Goal: Navigation & Orientation: Find specific page/section

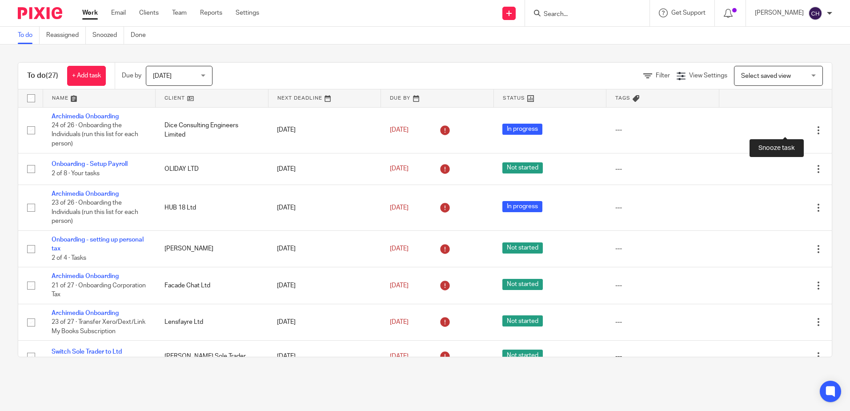
drag, startPoint x: 784, startPoint y: 129, endPoint x: 758, endPoint y: 150, distance: 33.8
click at [798, 128] on div at bounding box center [802, 130] width 9 height 9
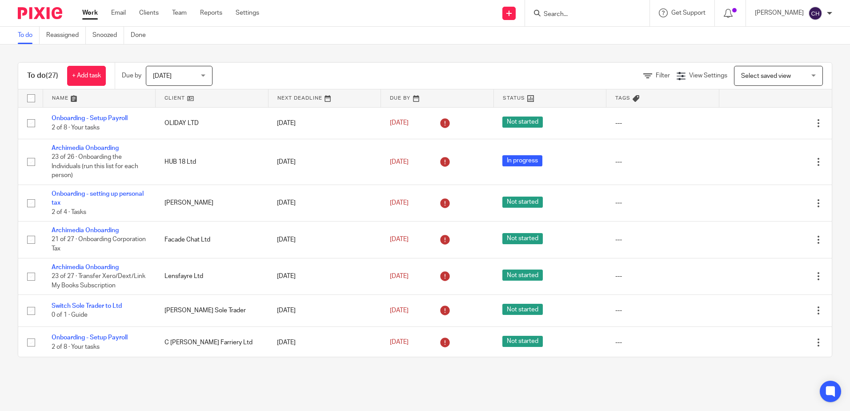
click at [32, 16] on img at bounding box center [40, 13] width 44 height 12
click at [180, 13] on link "Team" at bounding box center [179, 12] width 15 height 9
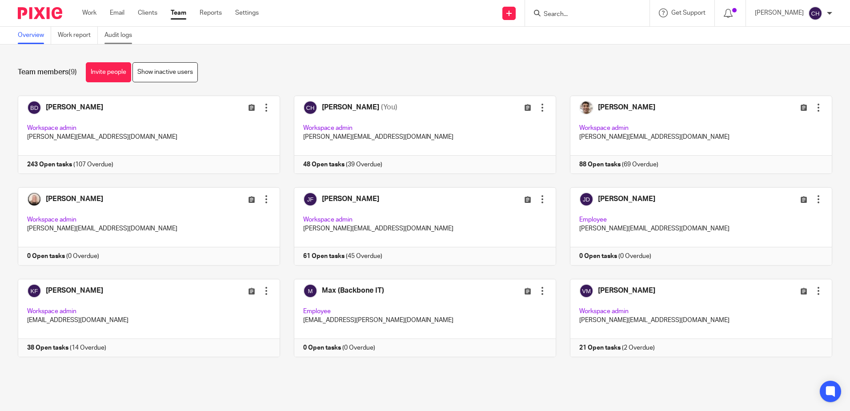
click at [107, 29] on link "Audit logs" at bounding box center [121, 35] width 34 height 17
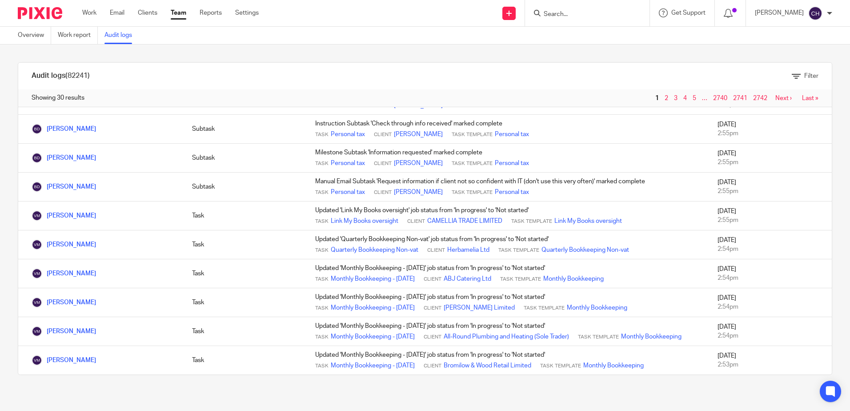
scroll to position [626, 0]
click at [662, 98] on span "2" at bounding box center [666, 98] width 9 height 11
click at [664, 98] on link "2" at bounding box center [666, 98] width 4 height 6
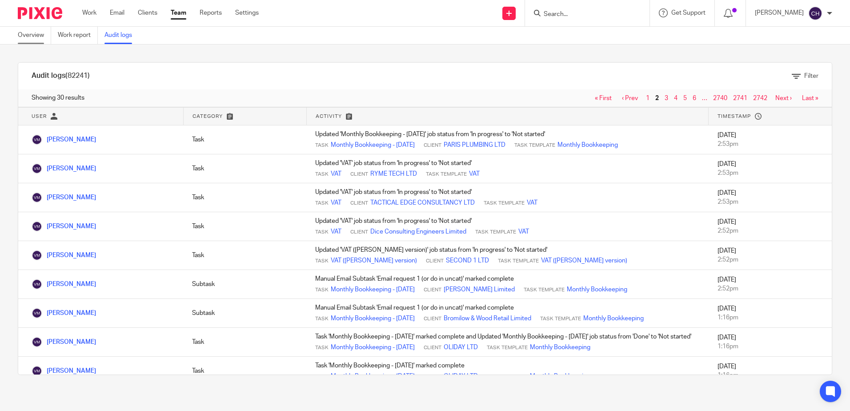
click at [25, 35] on link "Overview" at bounding box center [34, 35] width 33 height 17
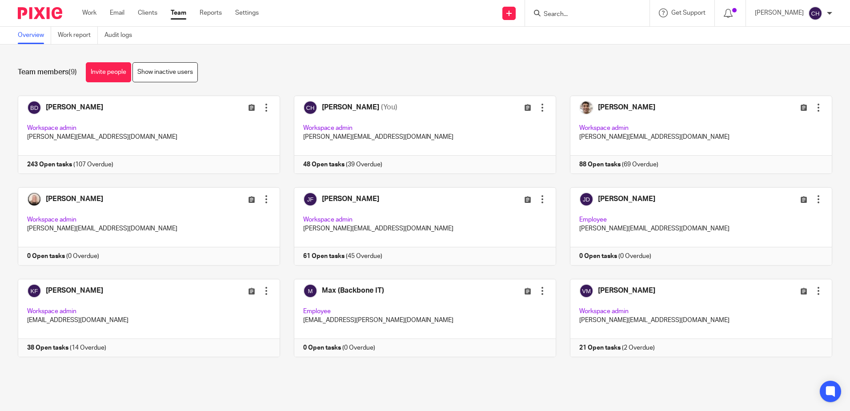
click at [40, 13] on img at bounding box center [40, 13] width 44 height 12
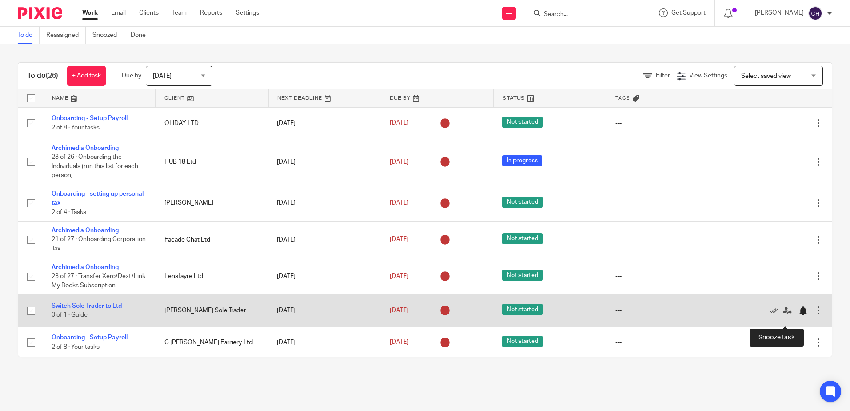
click at [798, 315] on div at bounding box center [802, 310] width 9 height 9
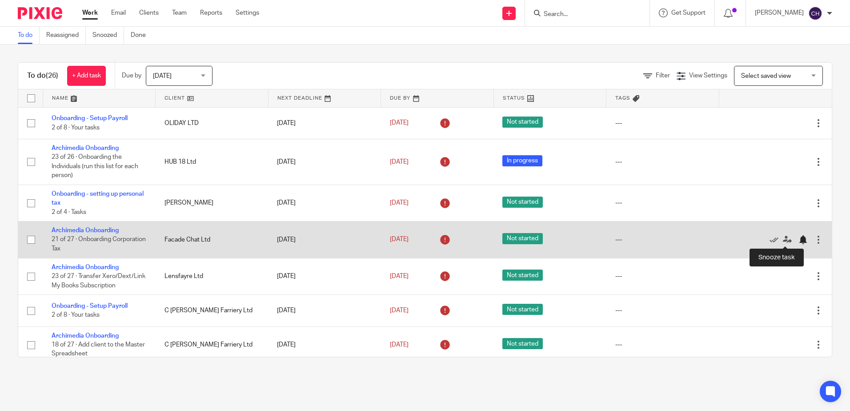
click at [798, 239] on div at bounding box center [802, 239] width 9 height 9
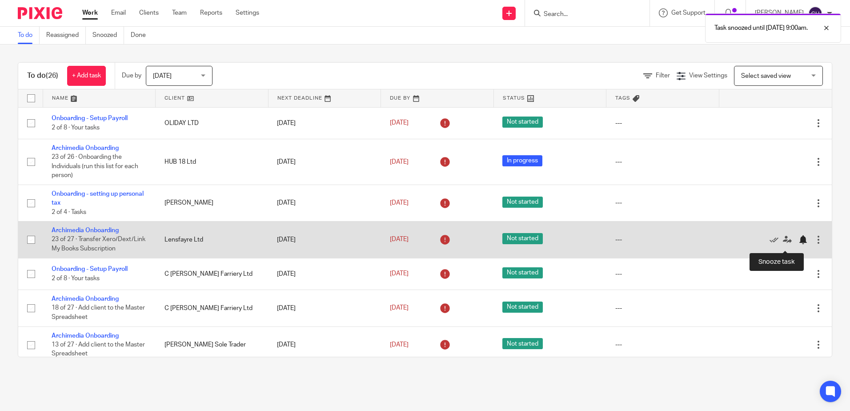
click at [798, 243] on div at bounding box center [802, 239] width 9 height 9
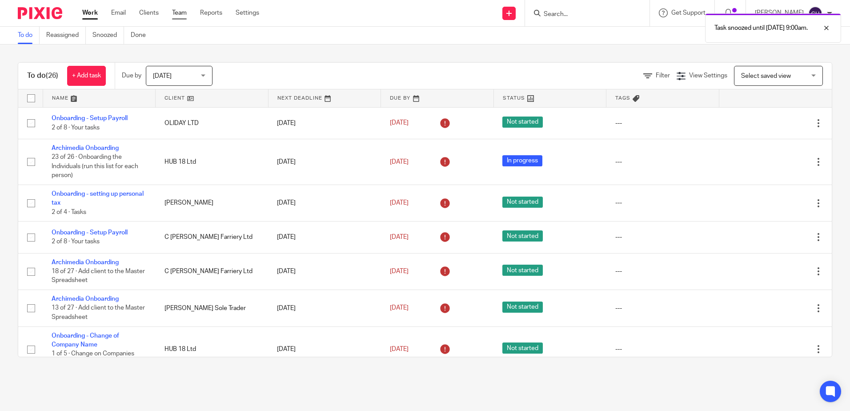
click at [176, 11] on link "Team" at bounding box center [179, 12] width 15 height 9
